Goal: Find specific page/section: Find specific page/section

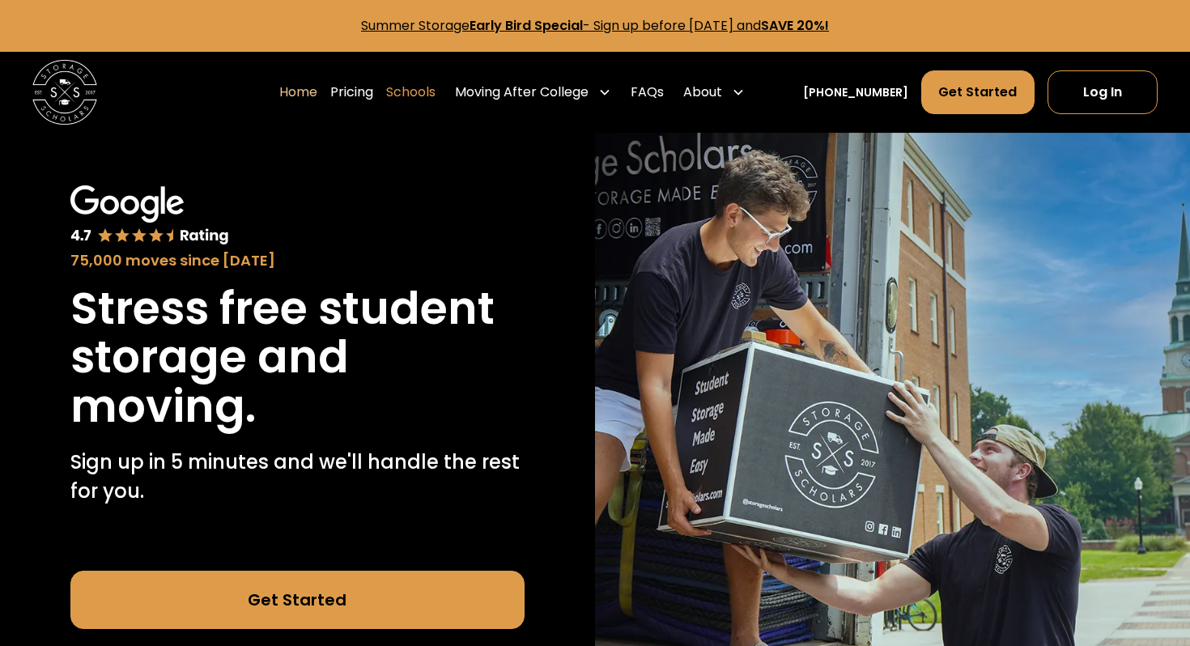
click at [421, 83] on link "Schools" at bounding box center [410, 92] width 49 height 45
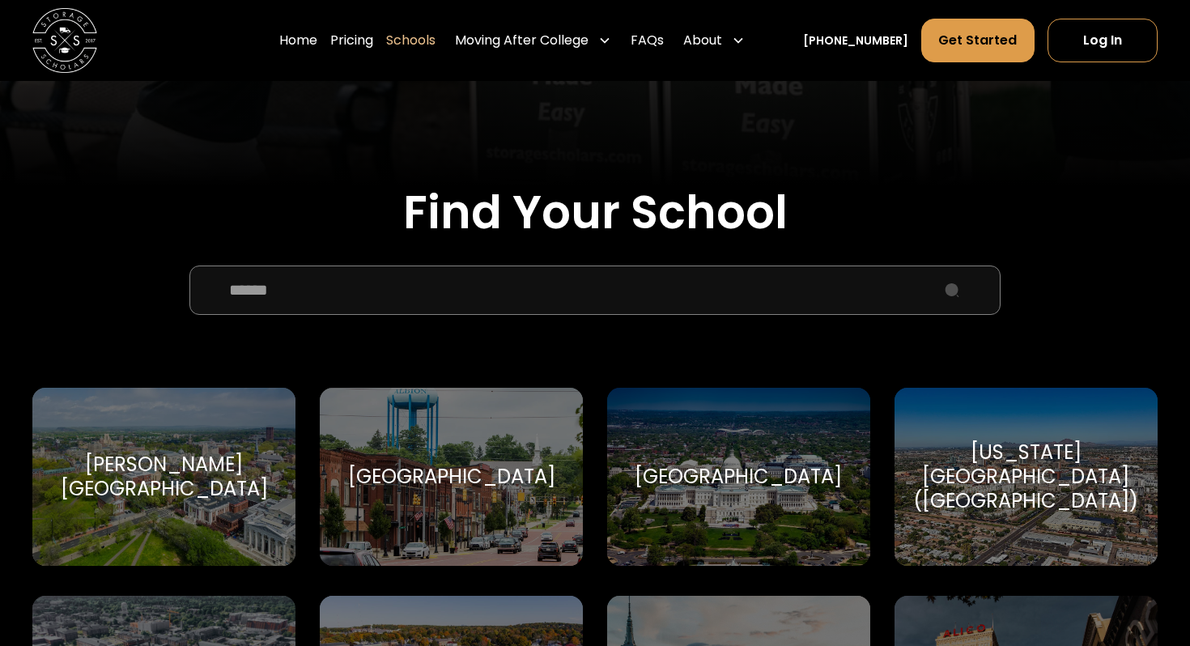
scroll to position [456, 0]
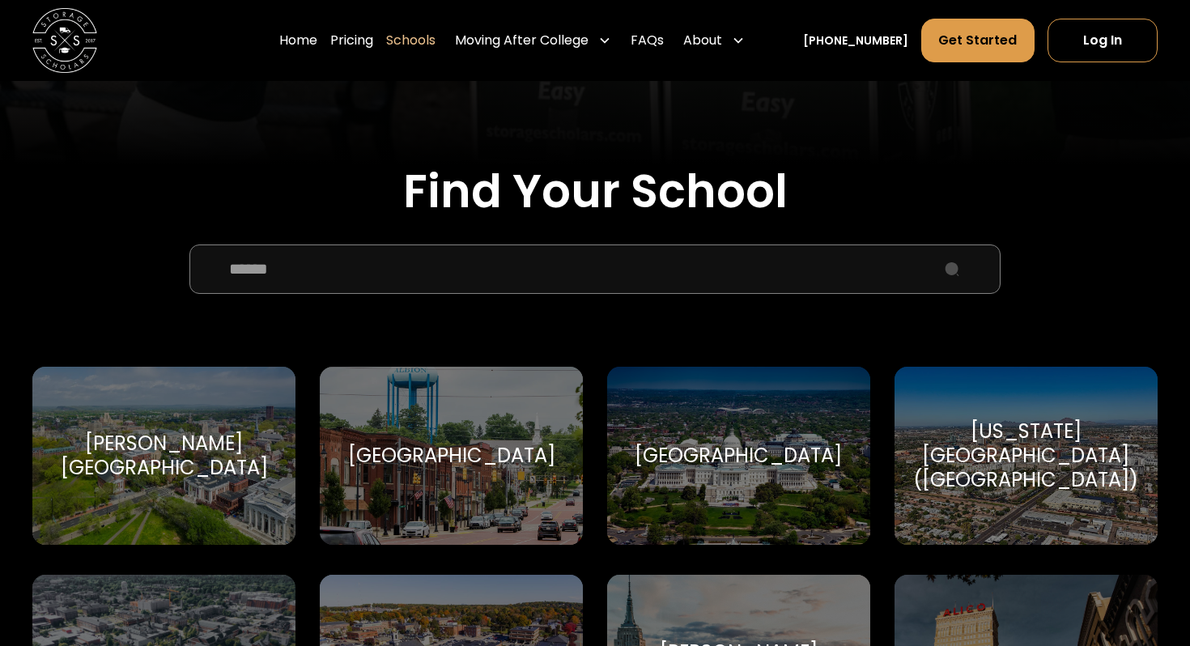
click at [493, 259] on input "School Select Form" at bounding box center [595, 269] width 812 height 49
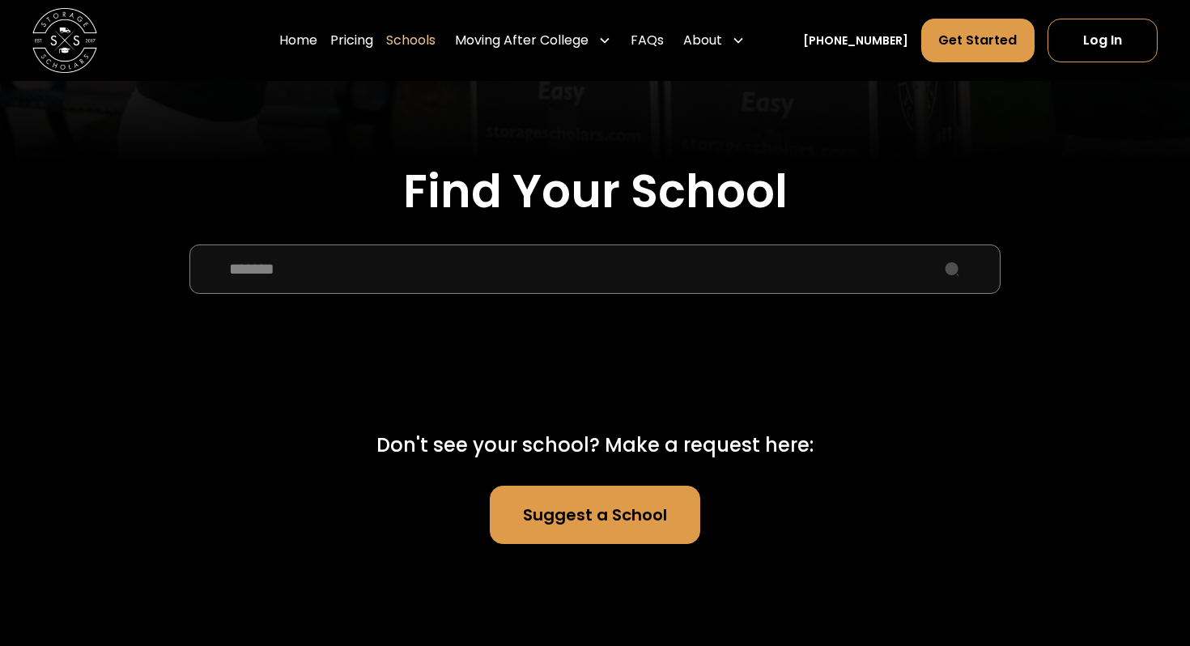
type input "********"
